Goal: Task Accomplishment & Management: Complete application form

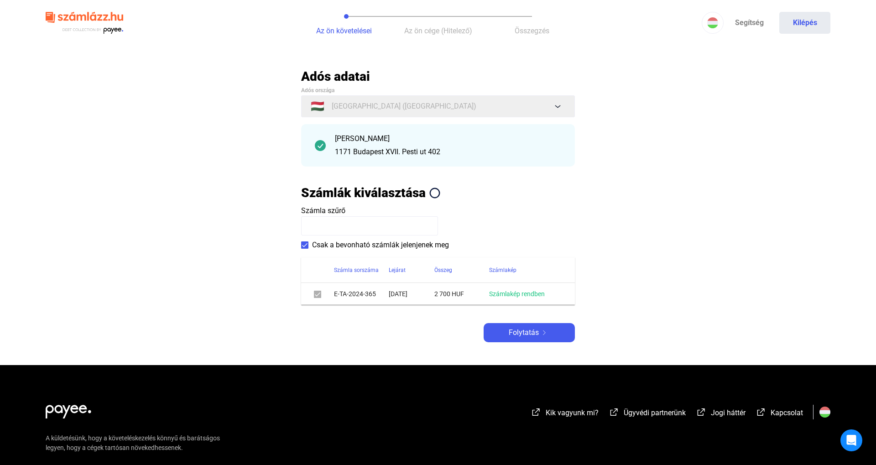
click at [528, 346] on main "Automatikusan mentve Adós adatai Adós országa 🇭🇺 [GEOGRAPHIC_DATA] ([GEOGRAPHIC…" at bounding box center [438, 216] width 876 height 296
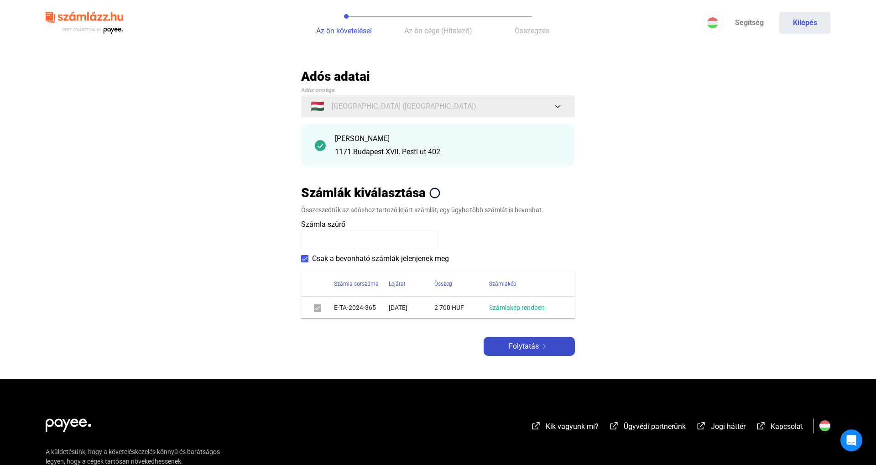
click at [528, 342] on span "Folytatás" at bounding box center [523, 346] width 30 height 11
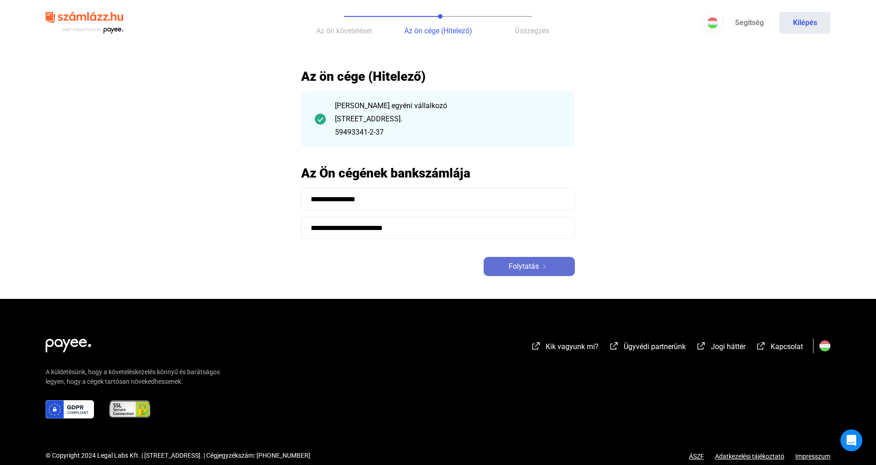
click at [537, 263] on span "Folytatás" at bounding box center [523, 266] width 30 height 11
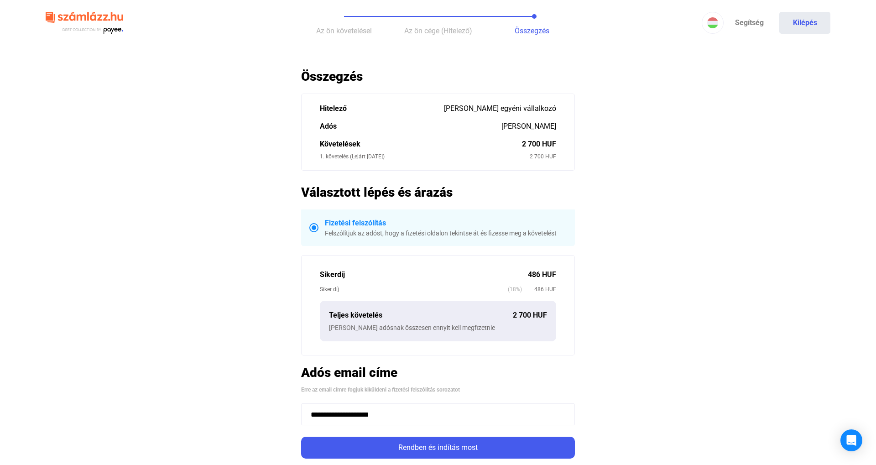
scroll to position [98, 0]
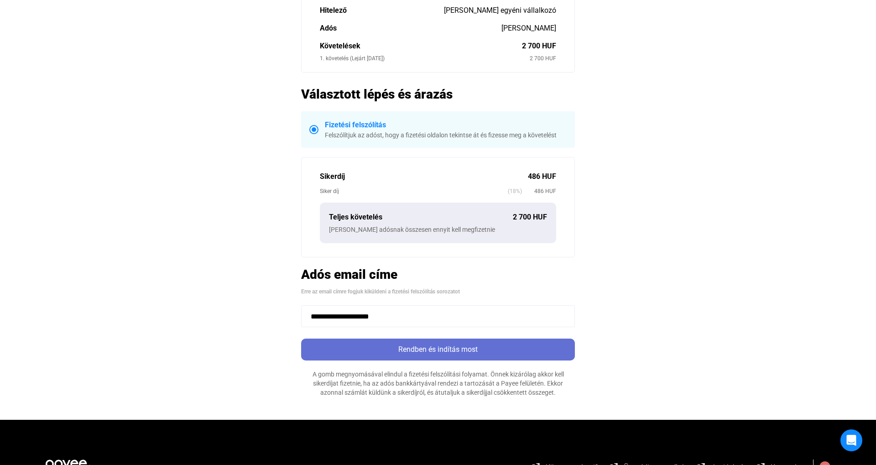
click at [454, 349] on div "Rendben és indítás most" at bounding box center [438, 349] width 268 height 11
